Goal: Transaction & Acquisition: Purchase product/service

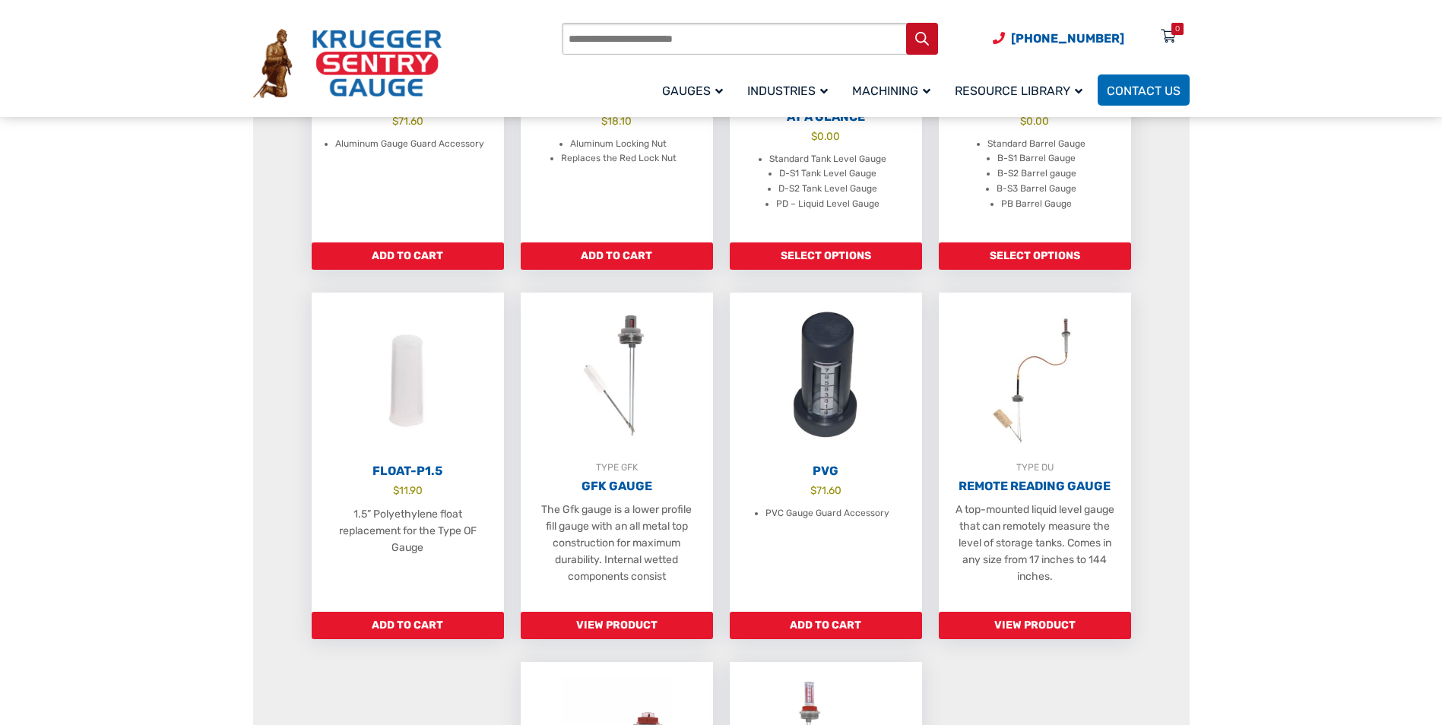
scroll to position [684, 0]
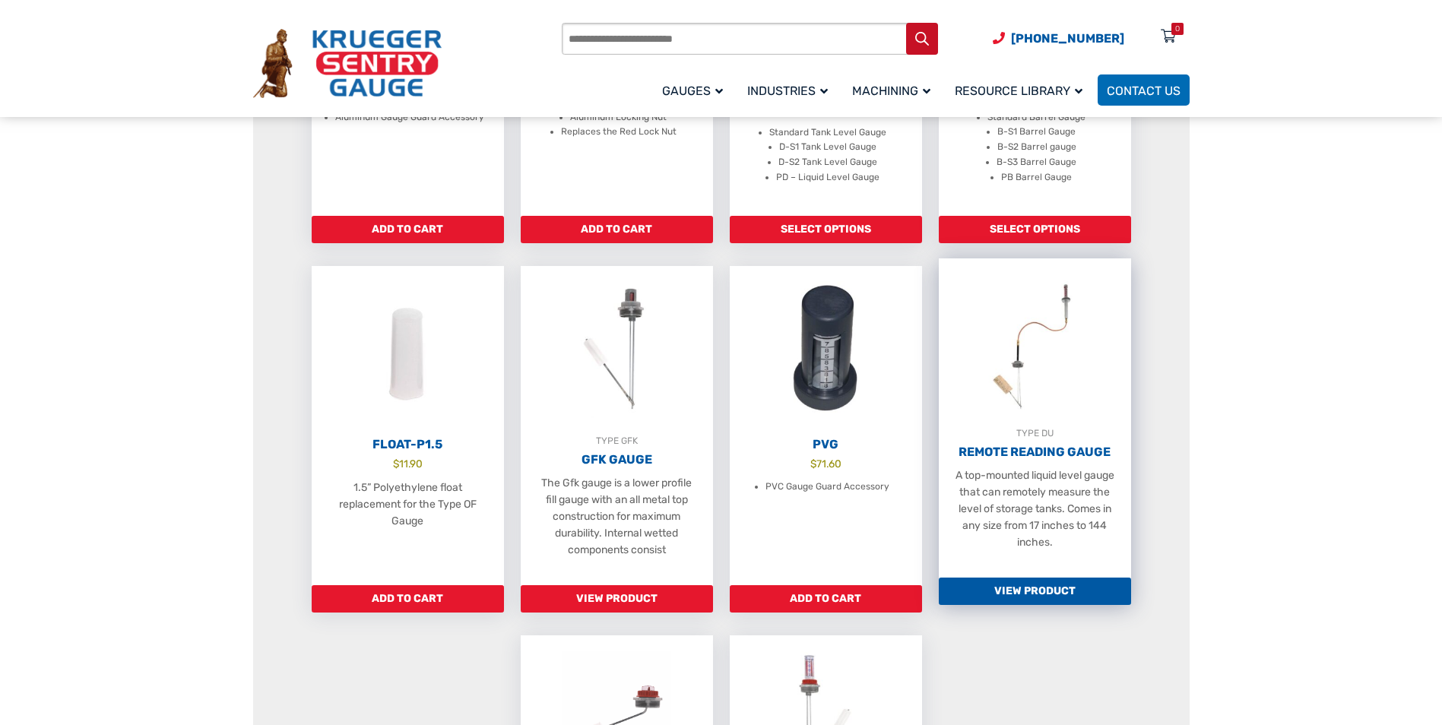
click at [1060, 460] on h2 "Remote Reading Gauge" at bounding box center [1035, 452] width 192 height 15
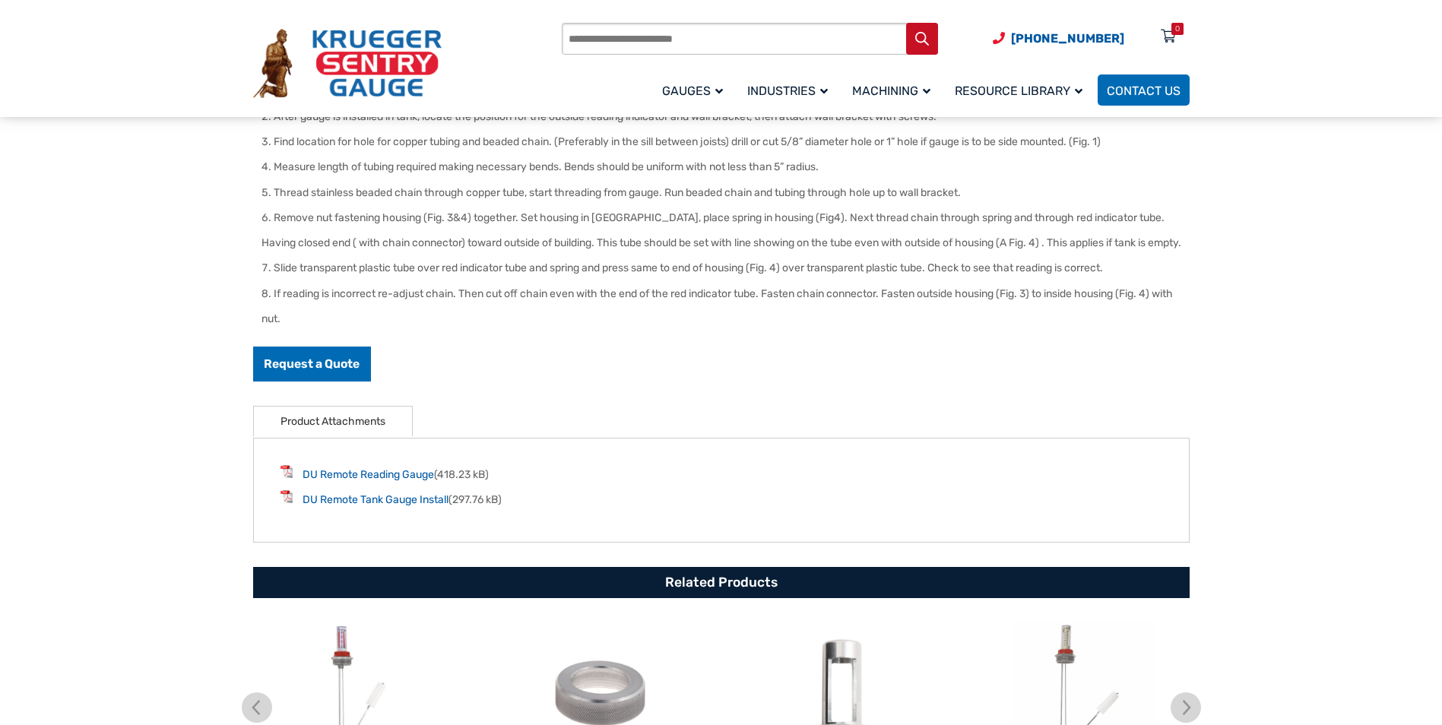
scroll to position [456, 0]
